Goal: Navigation & Orientation: Go to known website

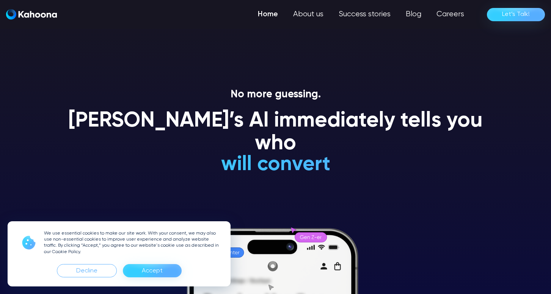
click at [158, 272] on div "Accept" at bounding box center [152, 271] width 21 height 12
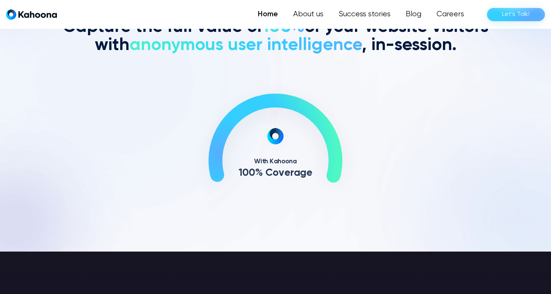
scroll to position [322, 0]
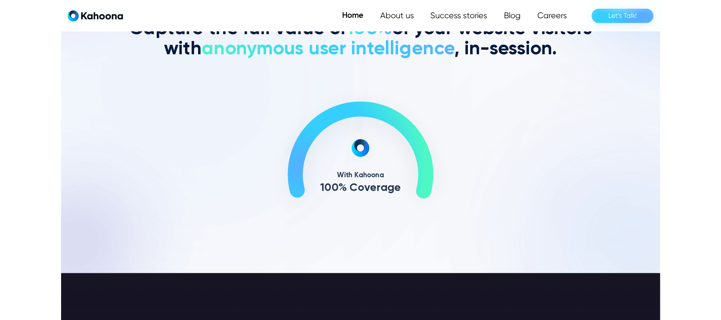
scroll to position [348, 0]
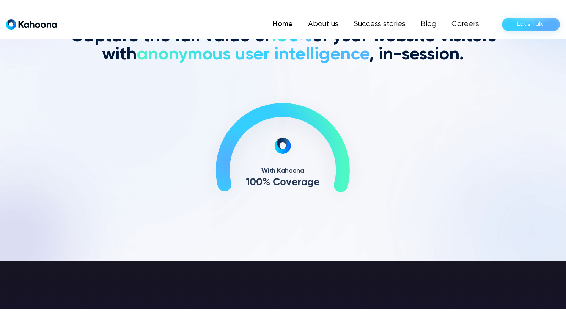
scroll to position [347, 0]
